Goal: Task Accomplishment & Management: Complete application form

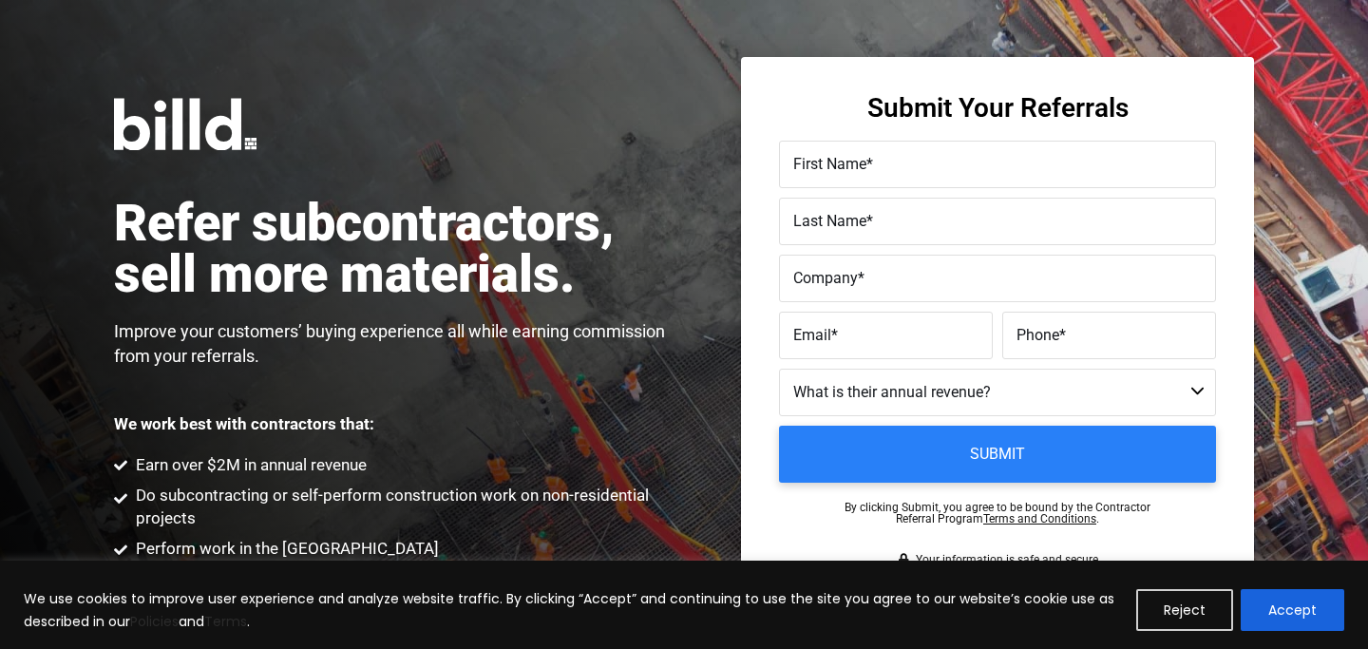
click at [836, 317] on div "Email *" at bounding box center [888, 335] width 218 height 47
paste input "[PHONE_NUMBER]"
type input "[PHONE_NUMBER]"
click at [936, 339] on input "[PHONE_NUMBER]" at bounding box center [886, 335] width 214 height 47
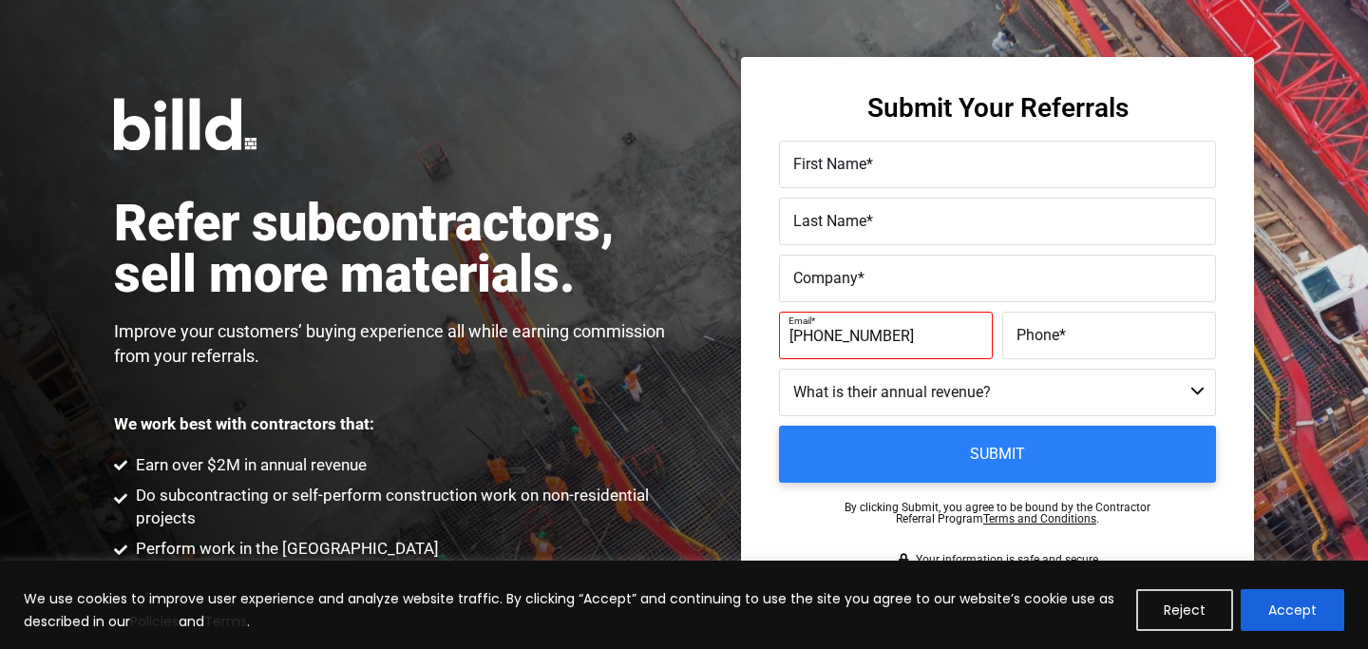
click at [936, 339] on input "[PHONE_NUMBER]" at bounding box center [886, 335] width 214 height 47
paste input "[EMAIL_ADDRESS][DOMAIN_NAME]"
type input "[EMAIL_ADDRESS][DOMAIN_NAME]"
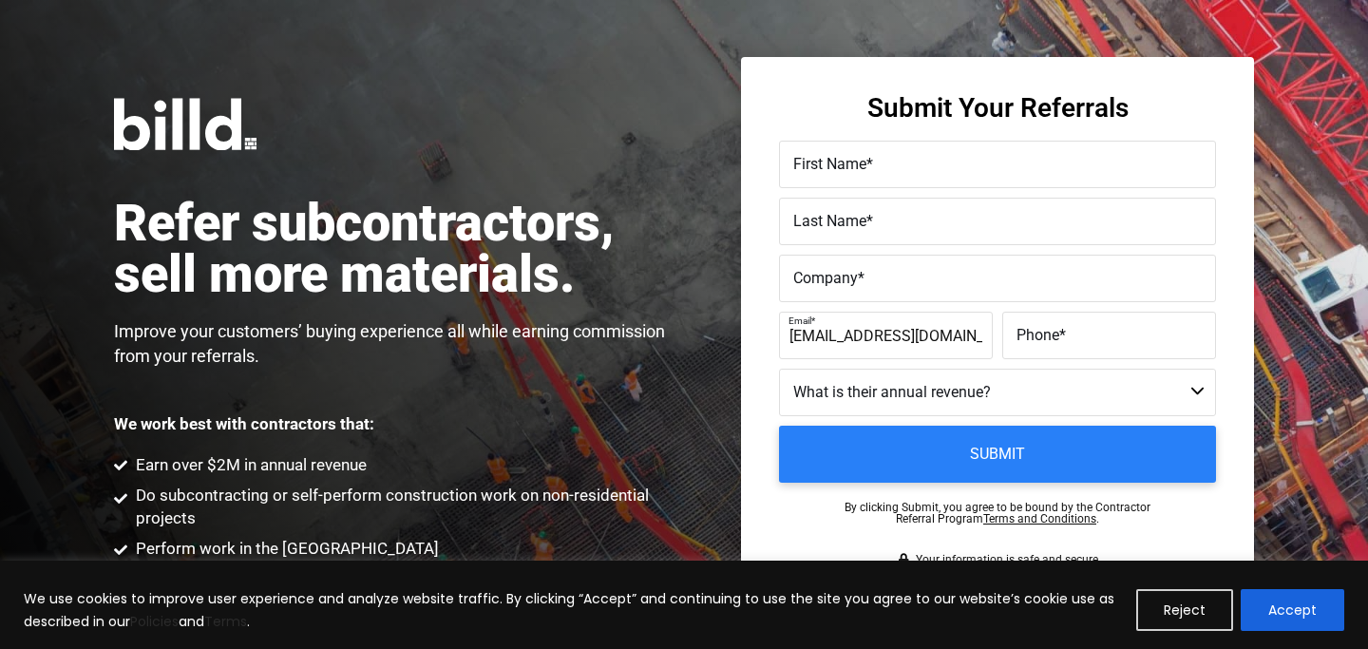
click at [1063, 331] on span "*" at bounding box center [1062, 335] width 7 height 18
click at [1063, 331] on input "Phone *" at bounding box center [1109, 335] width 214 height 47
paste input "[PHONE_NUMBER]"
type input "[PHONE_NUMBER]"
click at [865, 165] on span "First Name" at bounding box center [829, 164] width 73 height 18
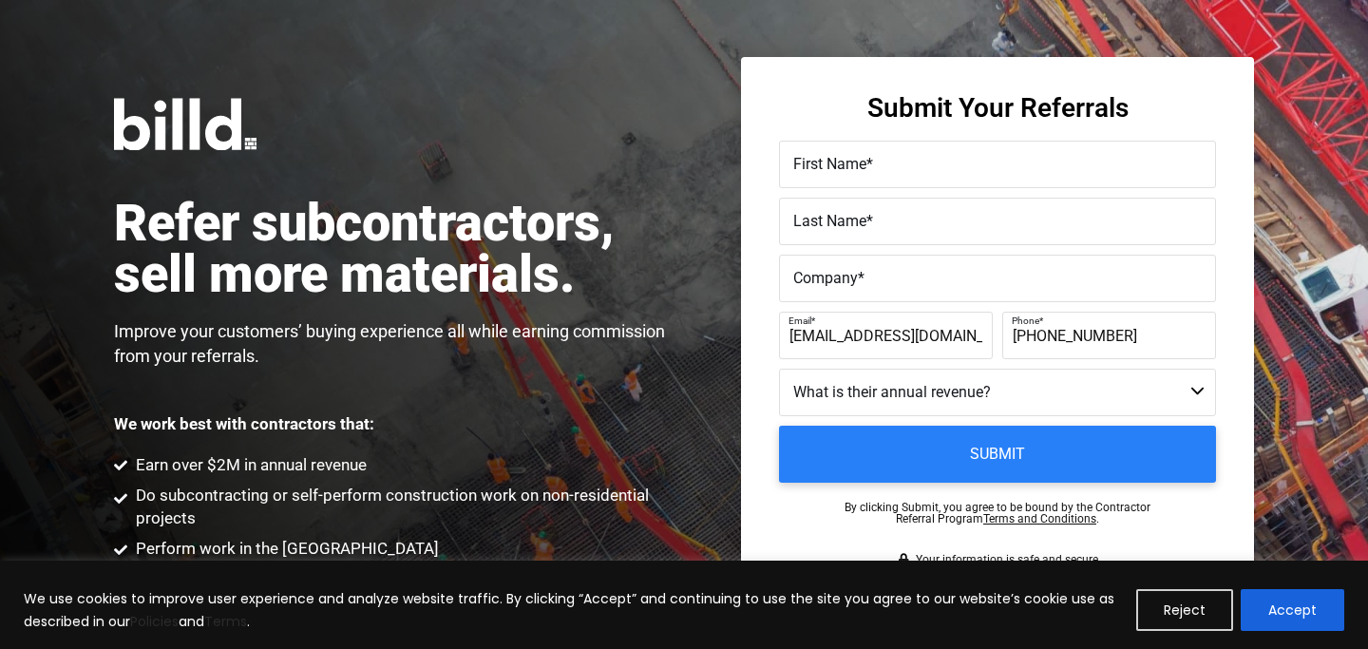
click at [865, 165] on input "First Name *" at bounding box center [997, 164] width 437 height 47
type input "[PERSON_NAME]"
paste input "Southern Solar Systems, Inc."
type input "Southern Solar Systems, Inc."
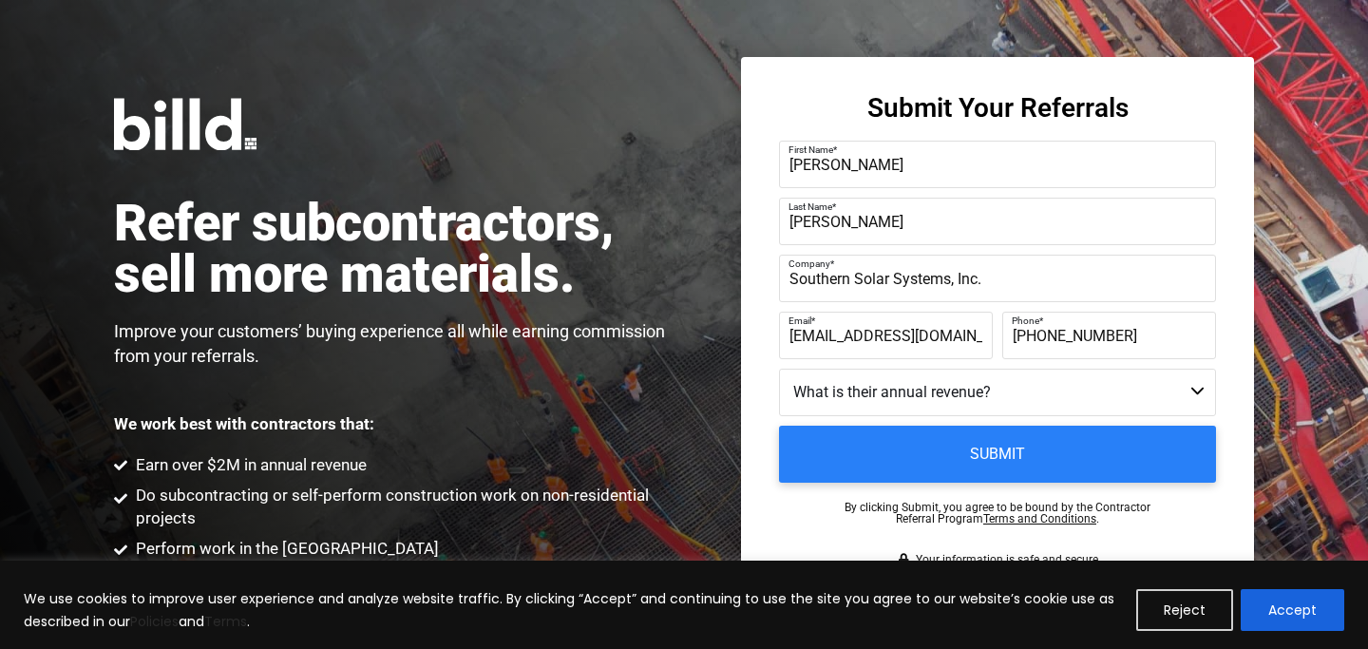
click at [909, 386] on select "Less than $1M $1M - $2M $2M - $4M $4M - $8M $8M - $25M $25M - $40M $40M +" at bounding box center [997, 392] width 437 height 47
select select "$4M - $8M"
click at [779, 369] on select "Less than $1M $1M - $2M $2M - $4M $4M - $8M $8M - $25M $25M - $40M $40M +" at bounding box center [997, 392] width 437 height 47
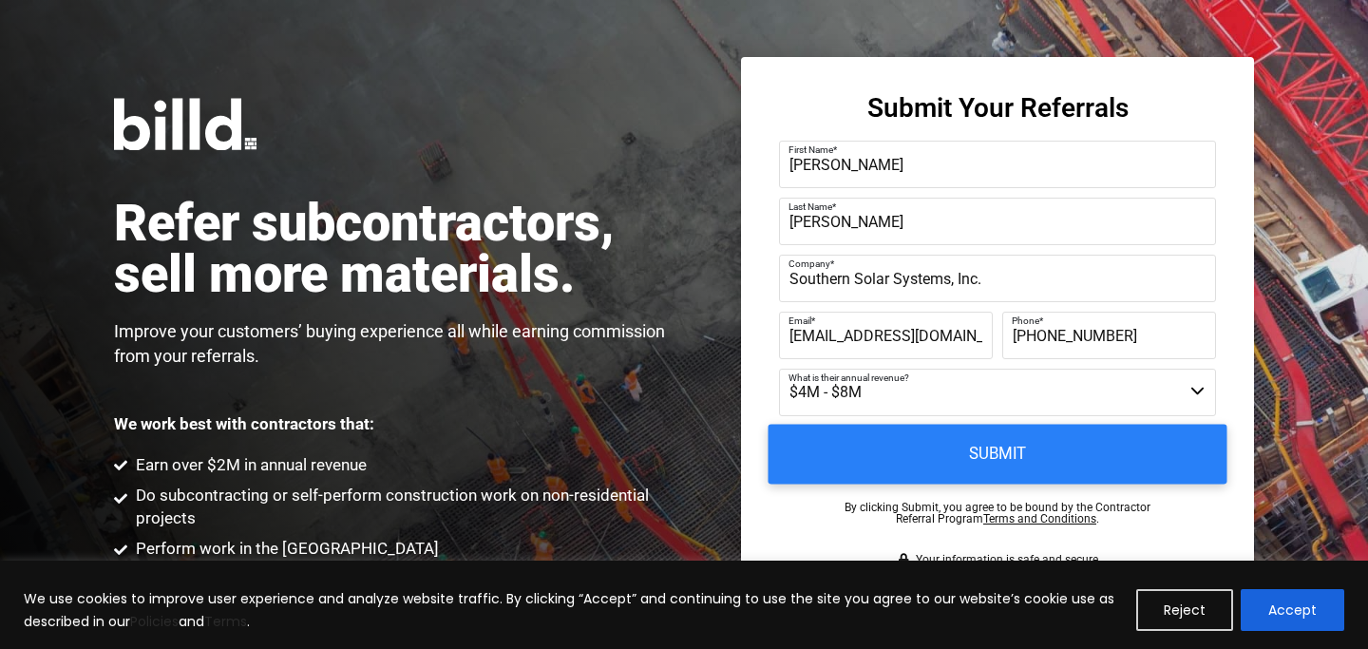
click at [868, 450] on input "Submit" at bounding box center [997, 455] width 459 height 60
